Goal: Information Seeking & Learning: Learn about a topic

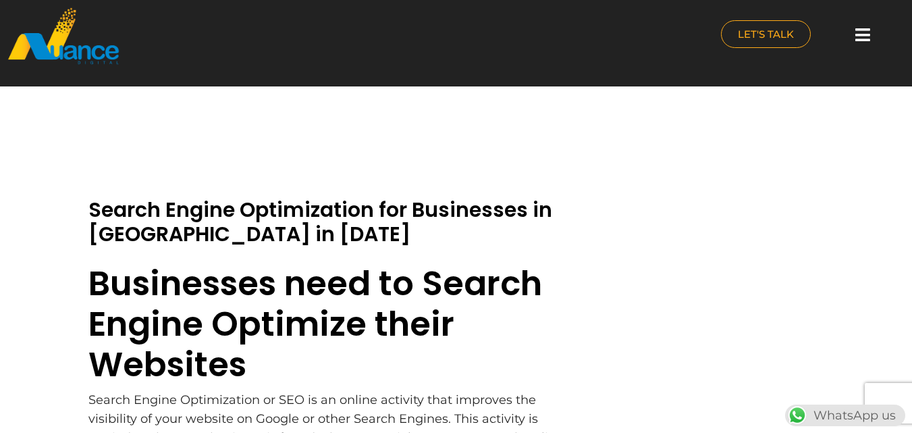
click at [855, 36] on icon at bounding box center [862, 34] width 15 height 17
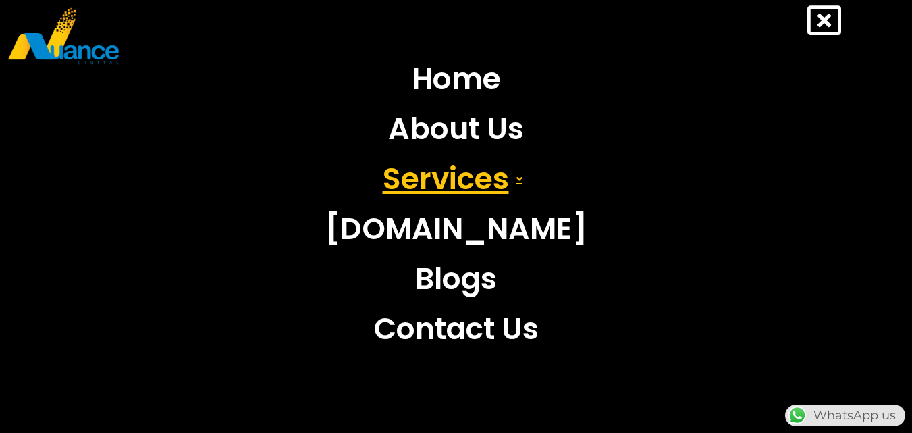
click at [464, 175] on link "Services" at bounding box center [456, 179] width 282 height 50
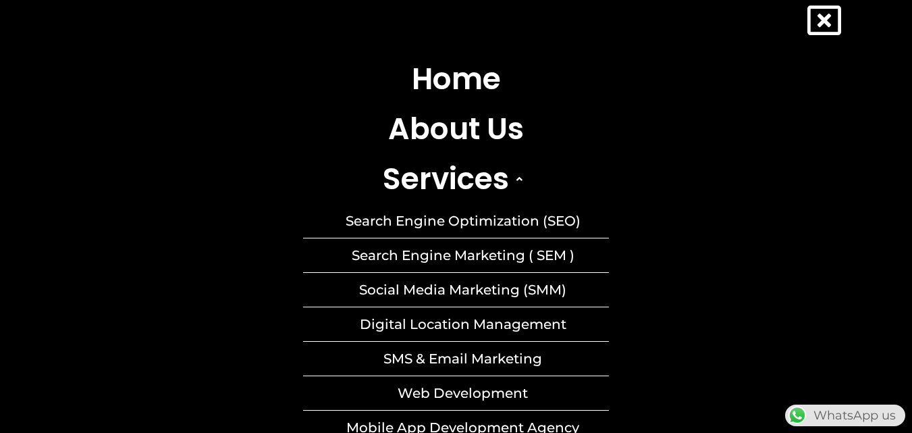
scroll to position [406, 0]
click at [820, 18] on icon at bounding box center [824, 20] width 34 height 34
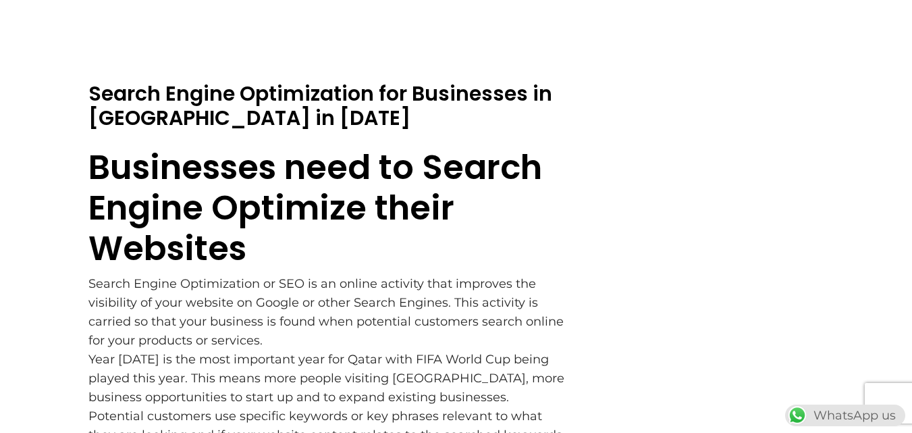
scroll to position [0, 0]
